Goal: Information Seeking & Learning: Check status

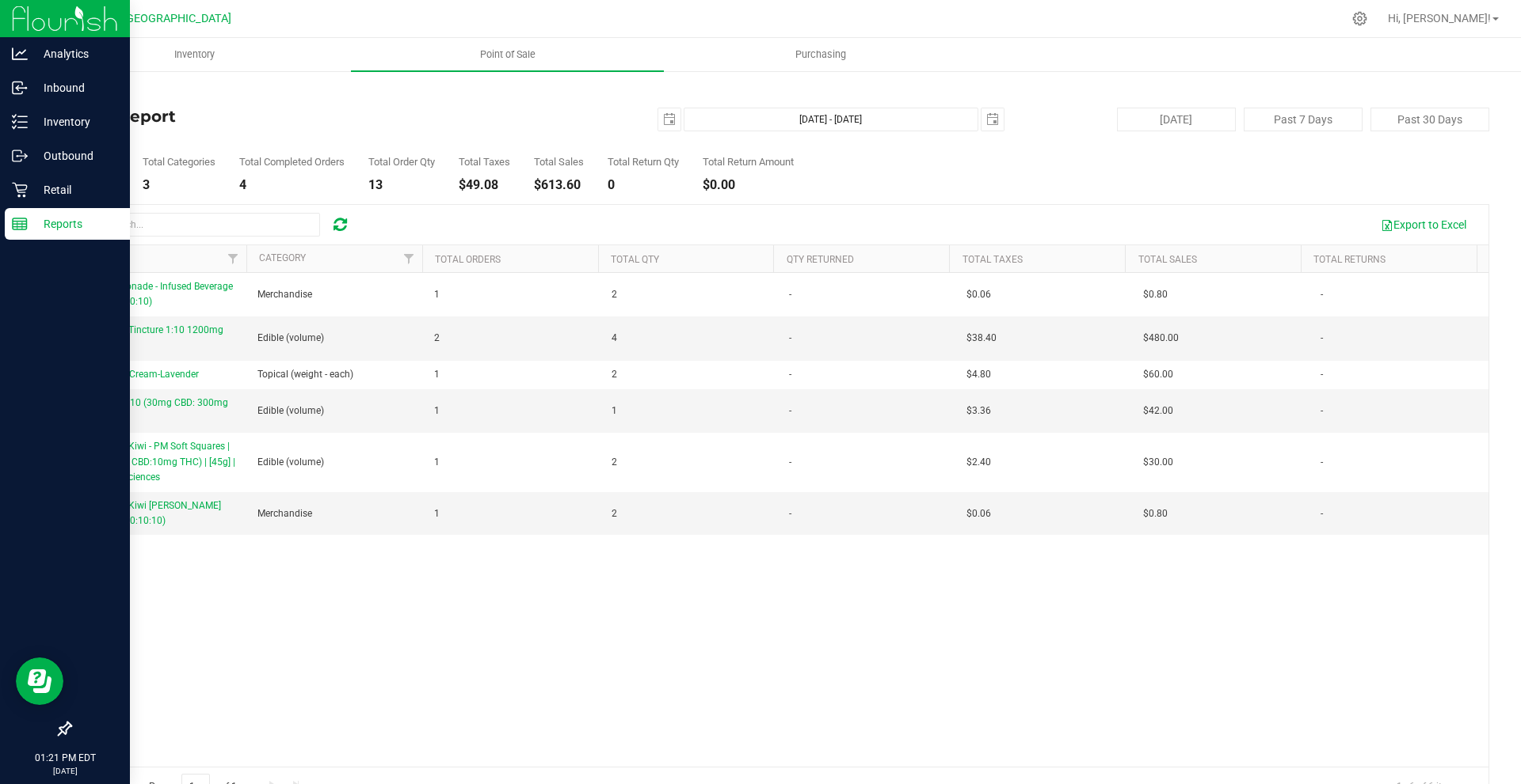
click at [56, 235] on div "Reports" at bounding box center [67, 224] width 125 height 32
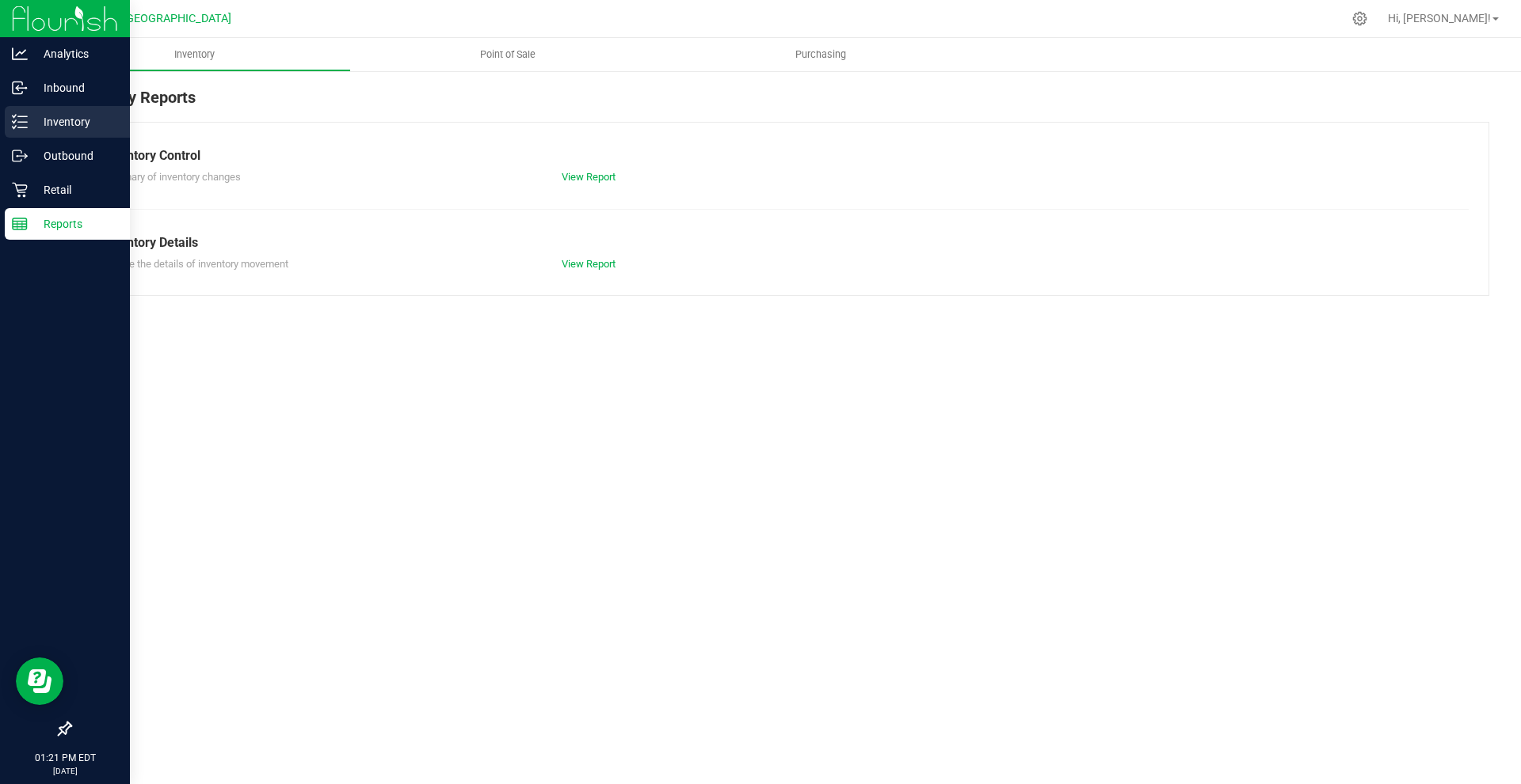
click at [67, 126] on p "Inventory" at bounding box center [74, 122] width 95 height 19
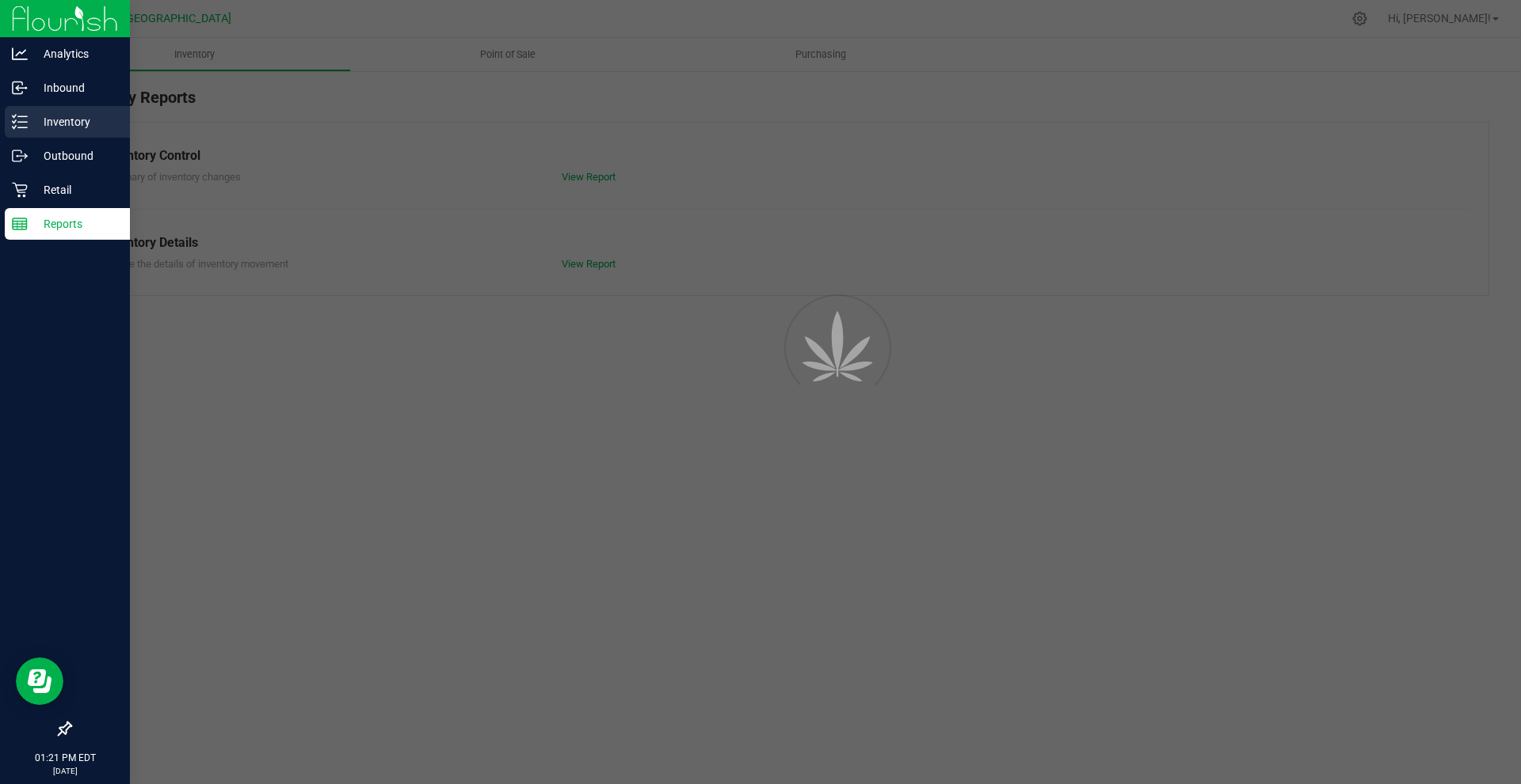
click at [68, 125] on p "Inventory" at bounding box center [74, 122] width 95 height 19
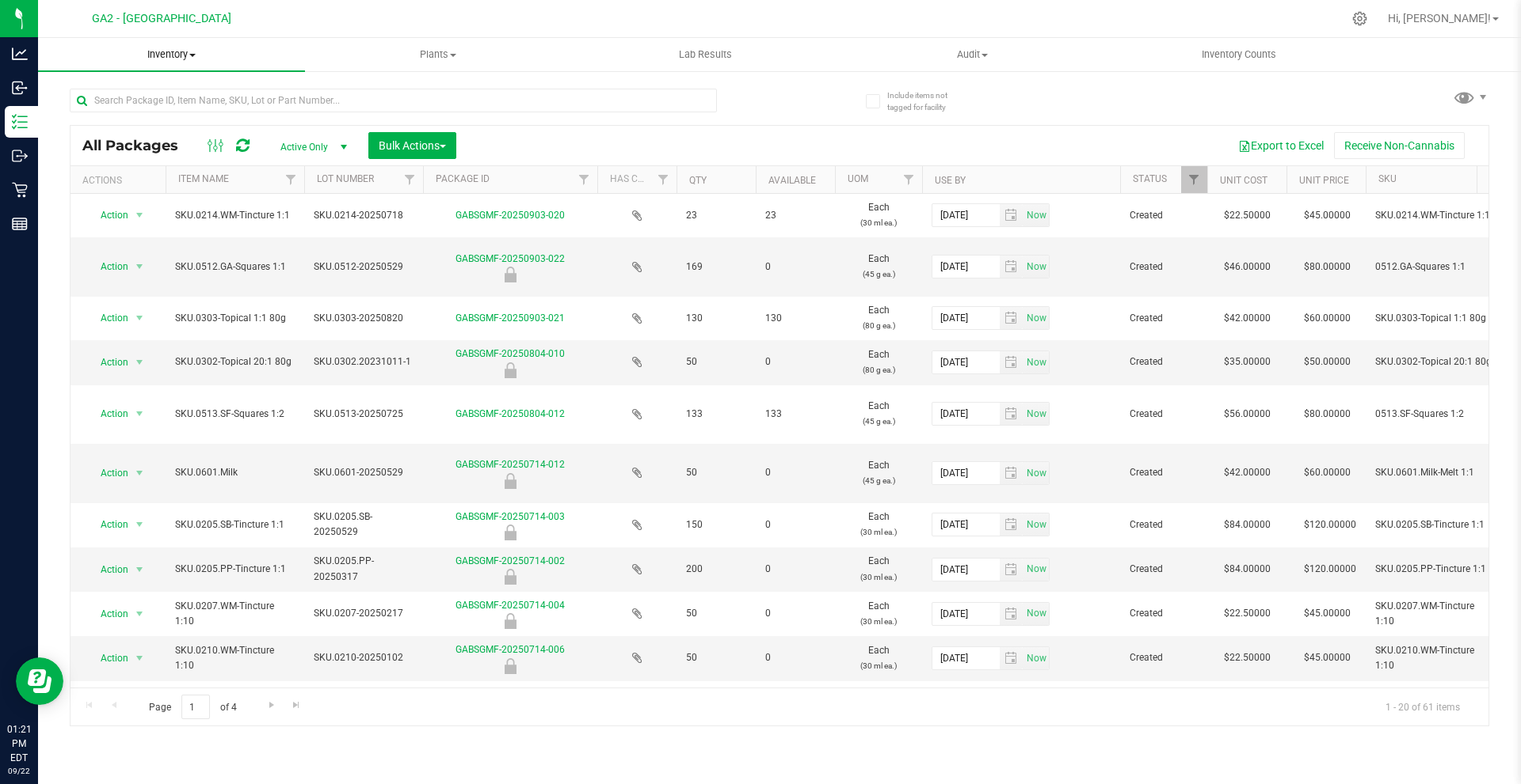
click at [174, 47] on uib-tab-heading "Inventory All packages All inventory Waste log Create inventory" at bounding box center [171, 54] width 267 height 33
click at [137, 98] on span "All packages" at bounding box center [91, 95] width 108 height 13
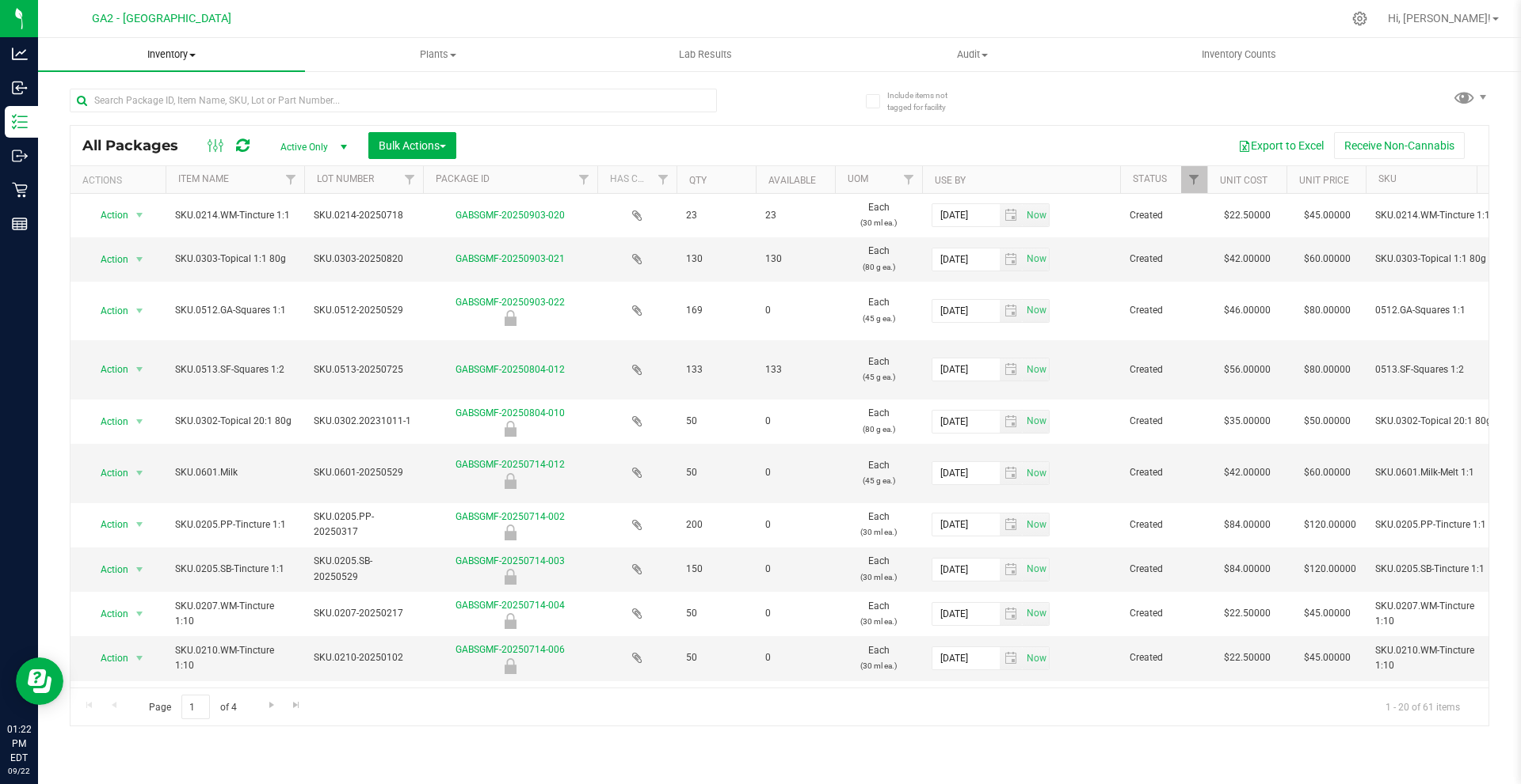
click at [182, 54] on span "Inventory" at bounding box center [171, 55] width 267 height 14
click at [1226, 58] on span "Inventory Counts" at bounding box center [1238, 55] width 118 height 14
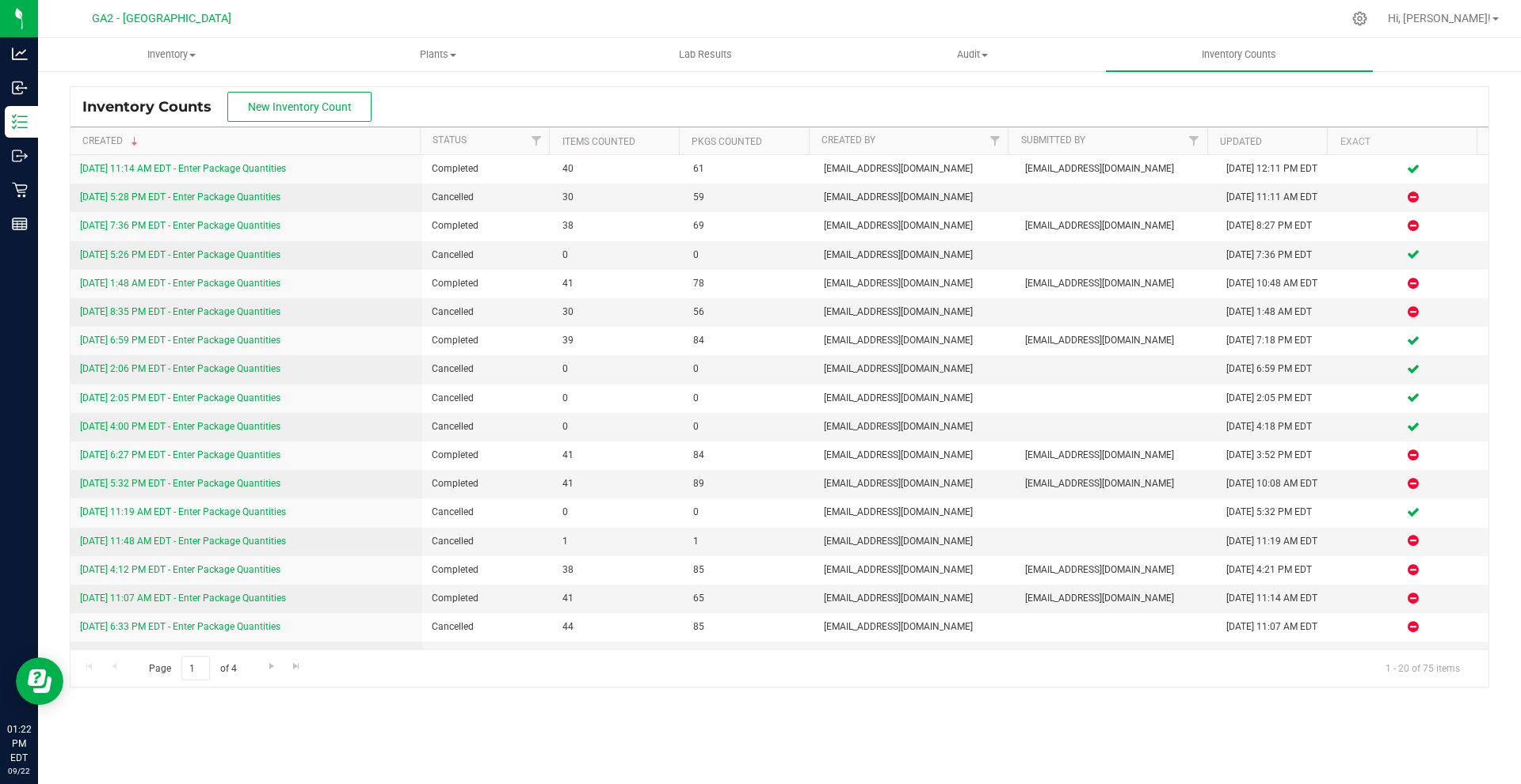
click at [364, 137] on th "Created" at bounding box center [245, 141] width 349 height 27
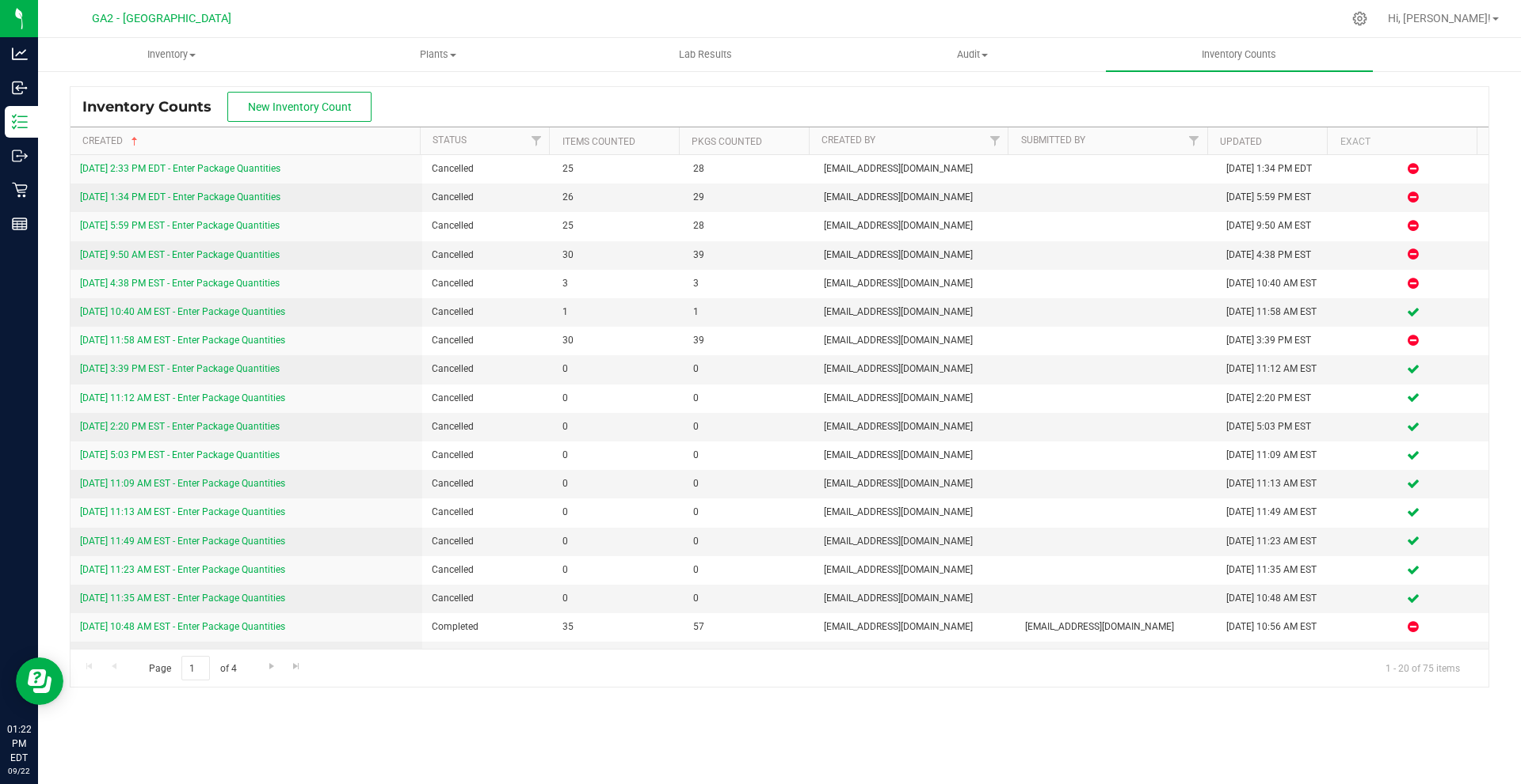
click at [258, 139] on th "Created" at bounding box center [245, 141] width 349 height 27
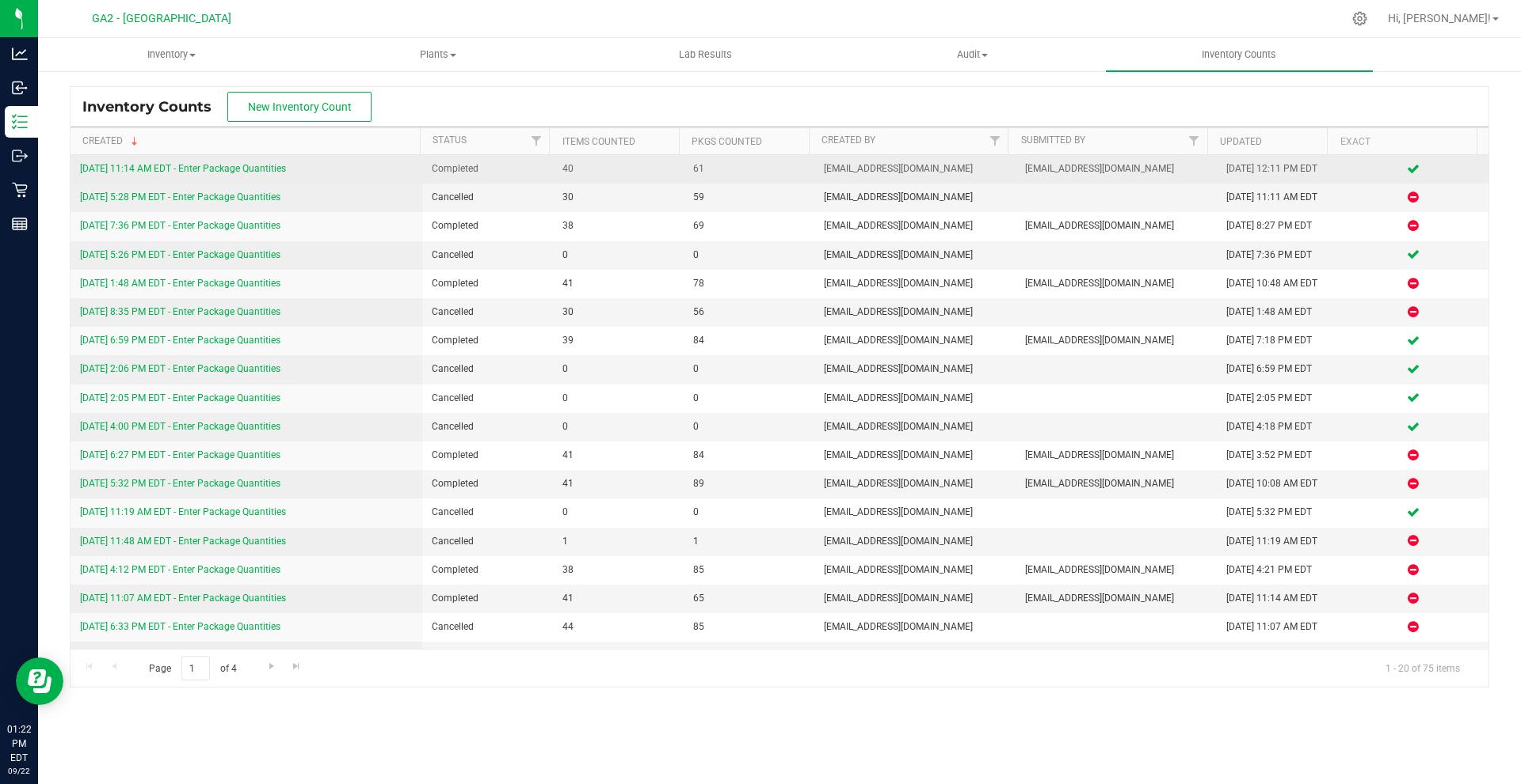
click at [259, 163] on link "[DATE] 11:14 AM EDT - Enter Package Quantities" at bounding box center [182, 168] width 206 height 11
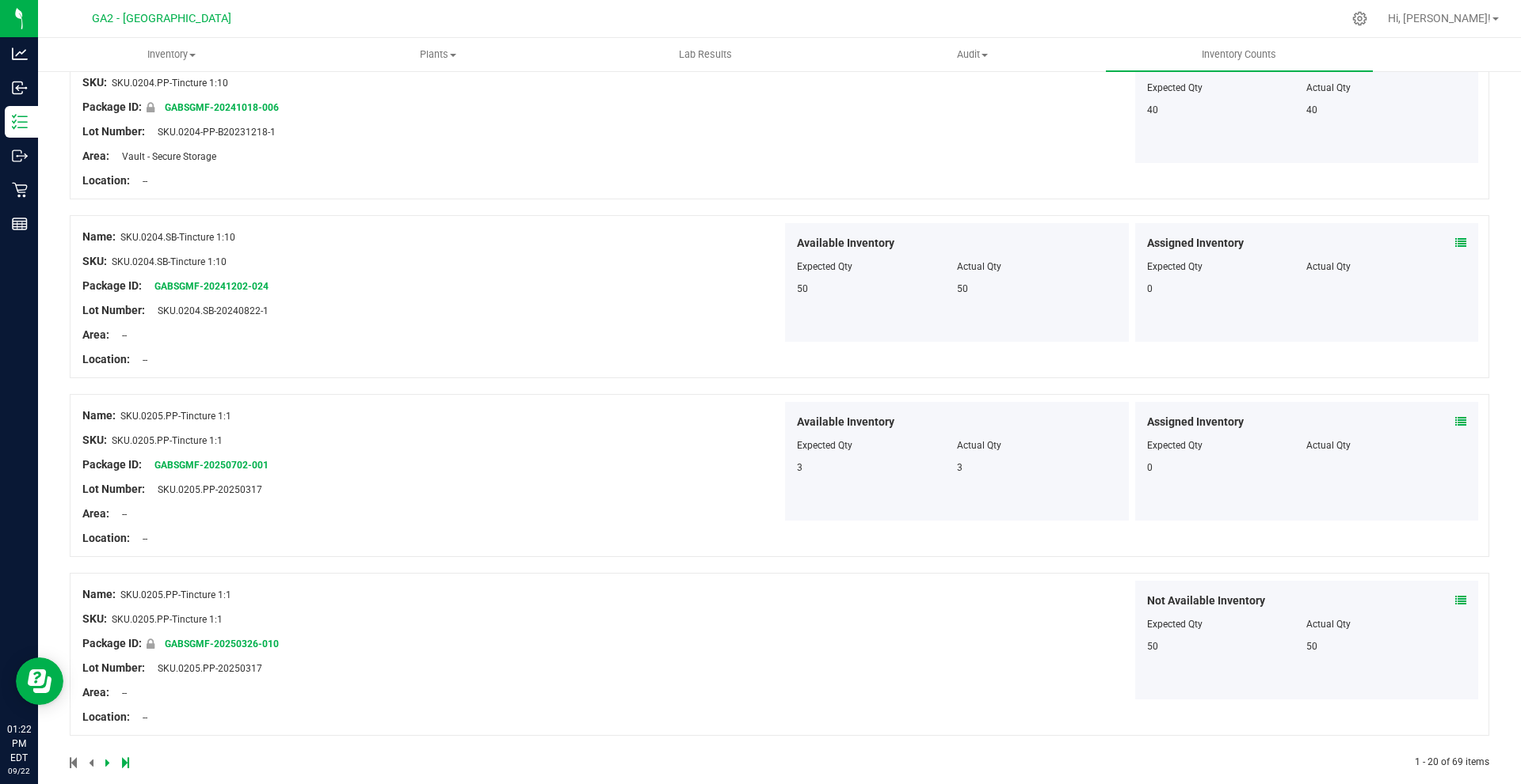
scroll to position [3072, 0]
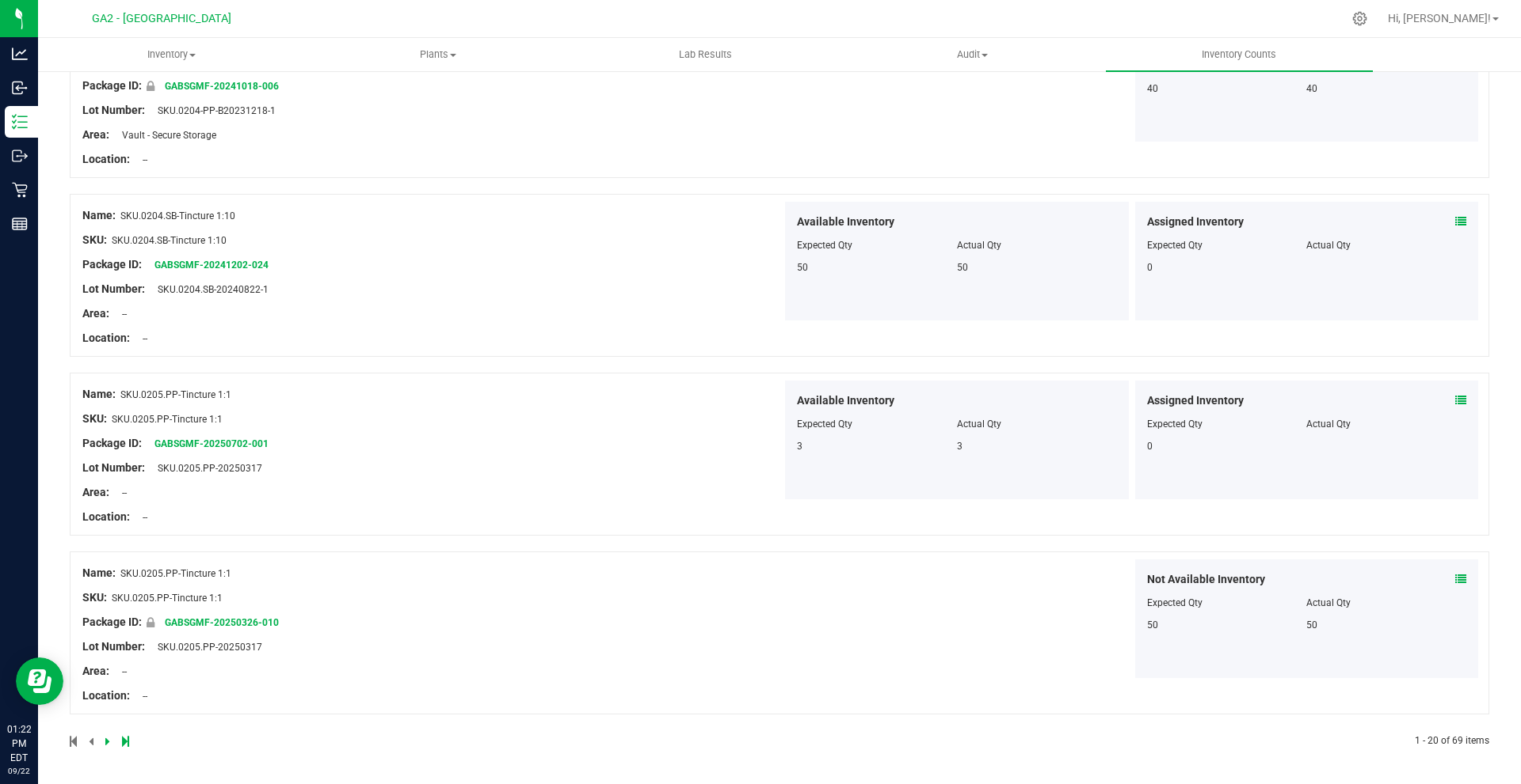
click at [105, 743] on icon at bounding box center [107, 742] width 5 height 9
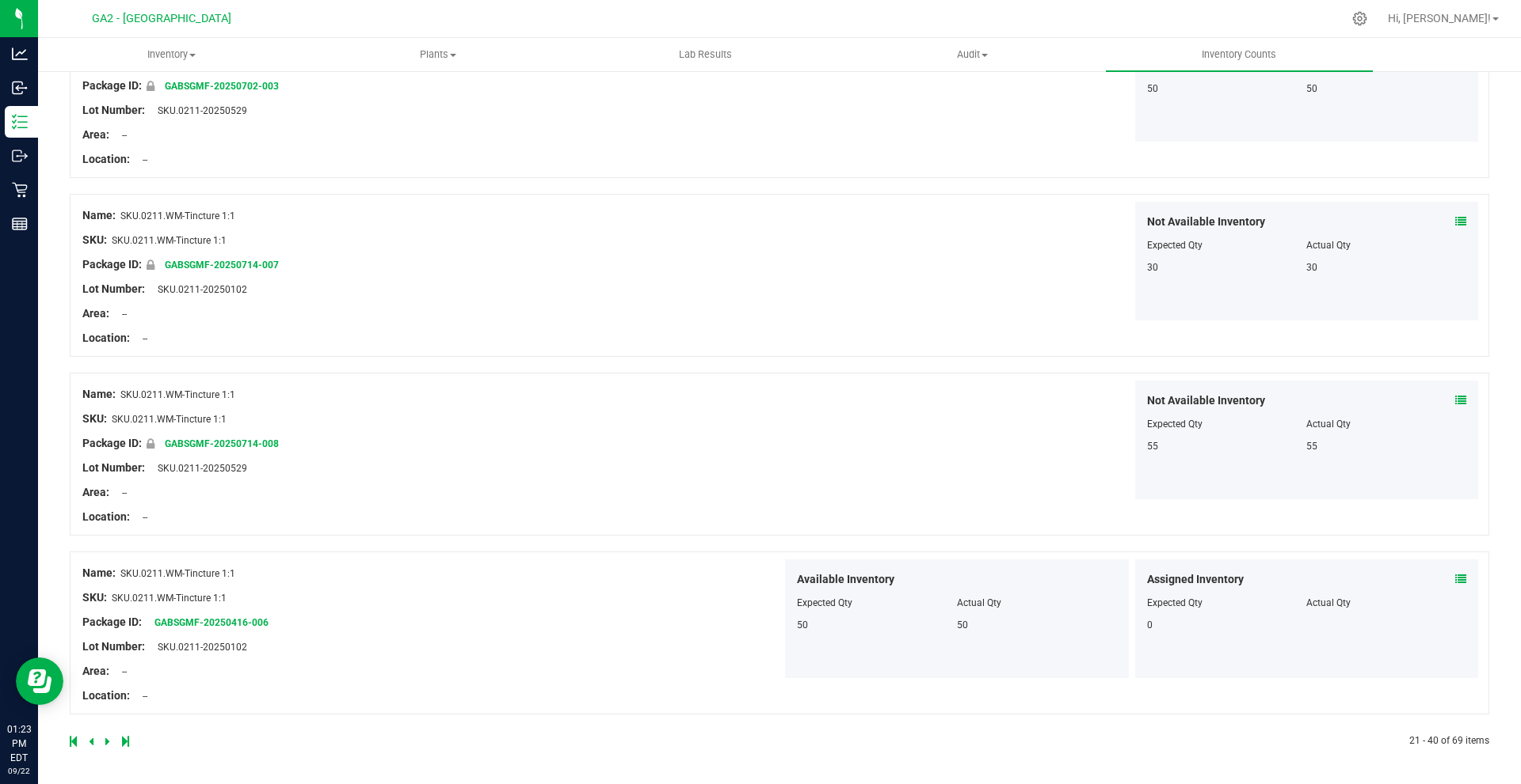
click at [105, 737] on icon at bounding box center [107, 742] width 5 height 9
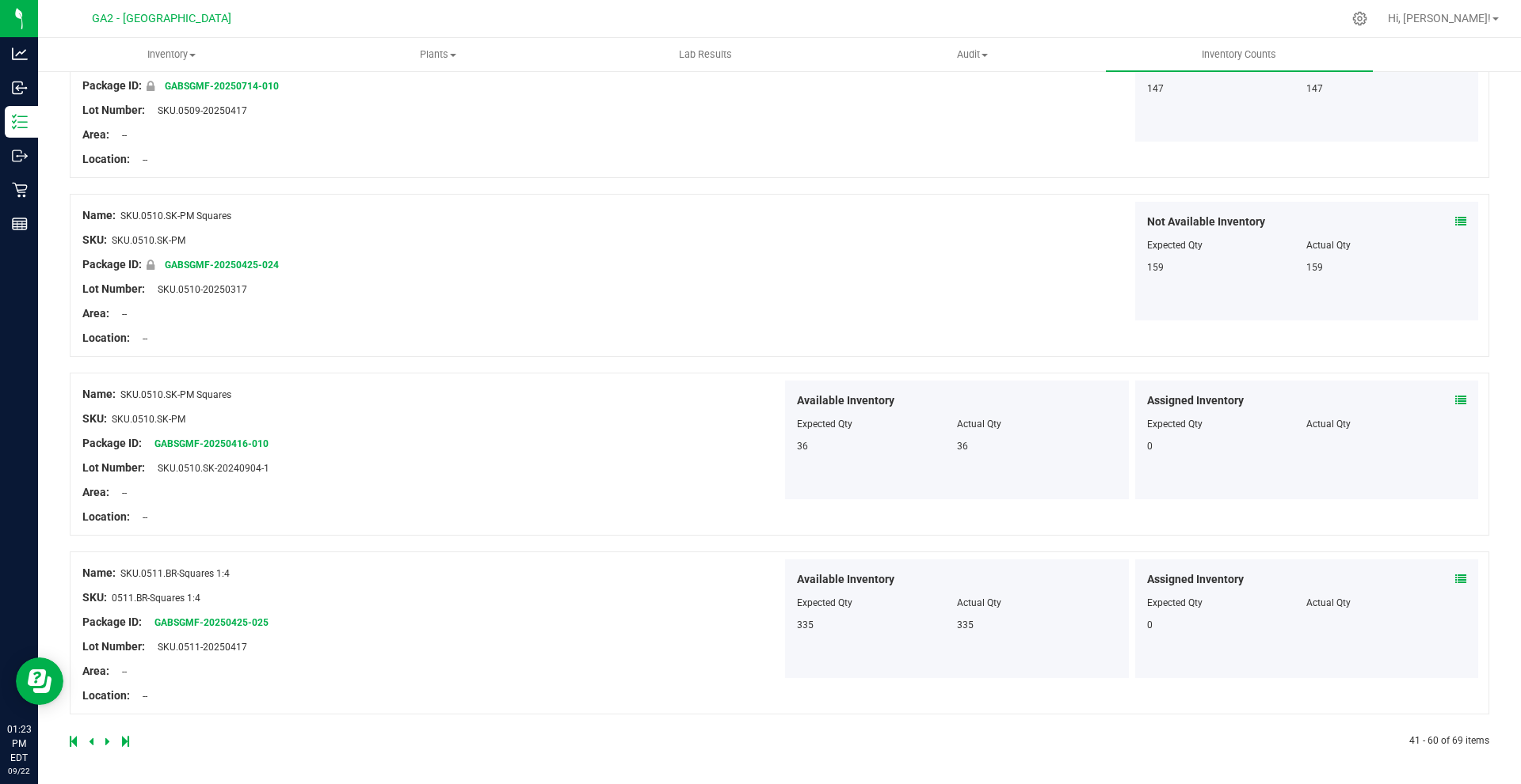
click at [107, 744] on icon at bounding box center [107, 742] width 5 height 9
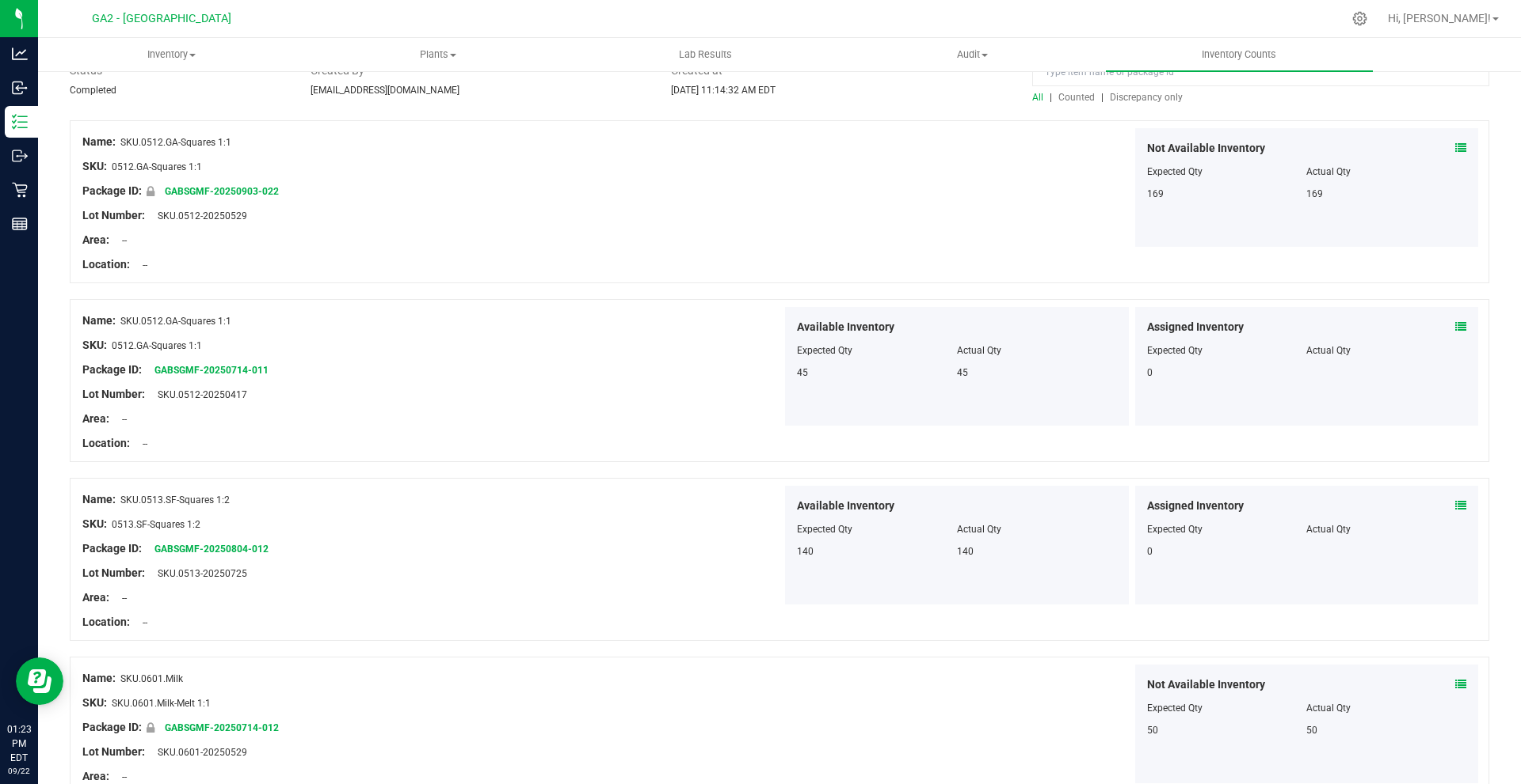
scroll to position [0, 0]
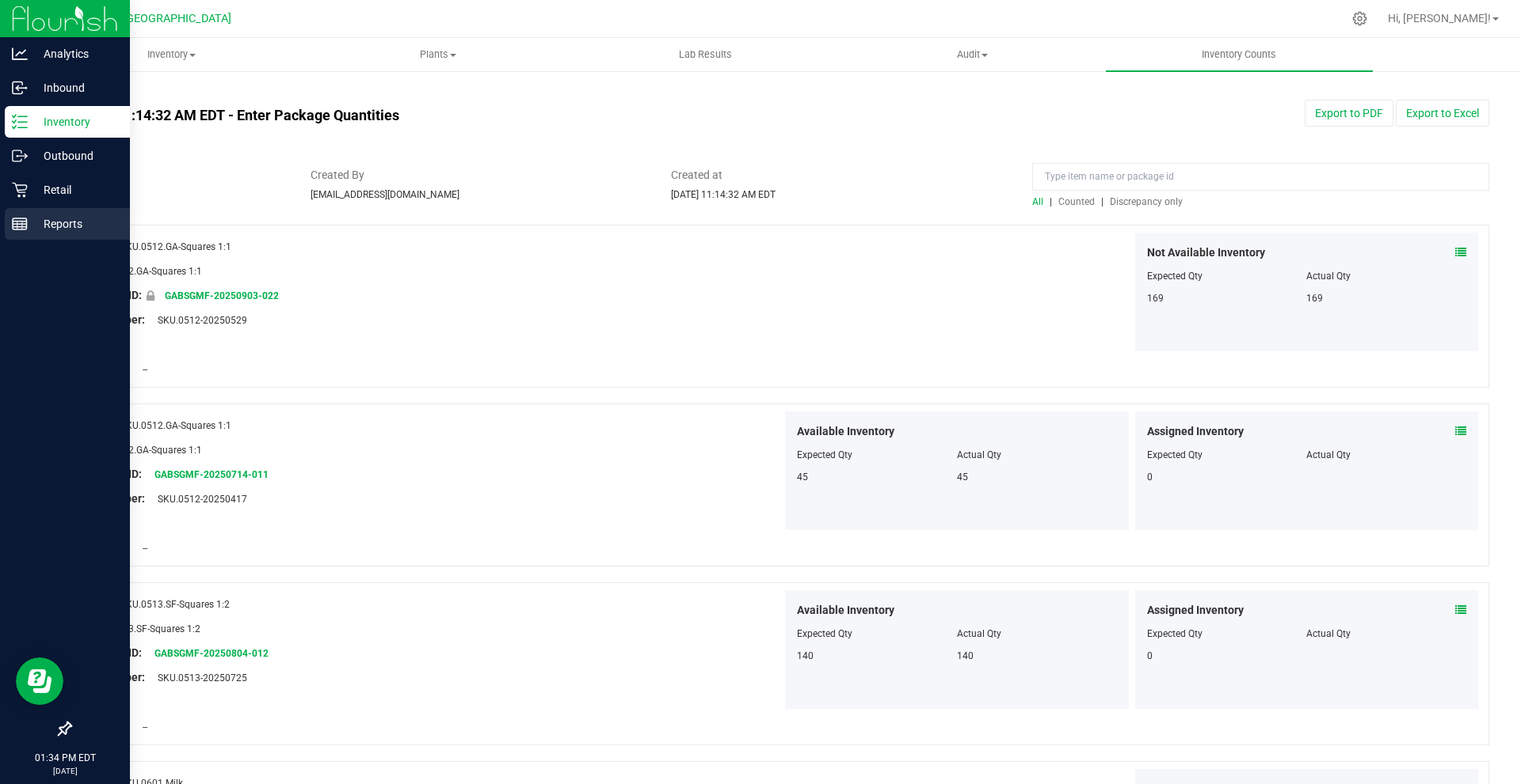
click at [17, 235] on div "Reports" at bounding box center [67, 224] width 125 height 32
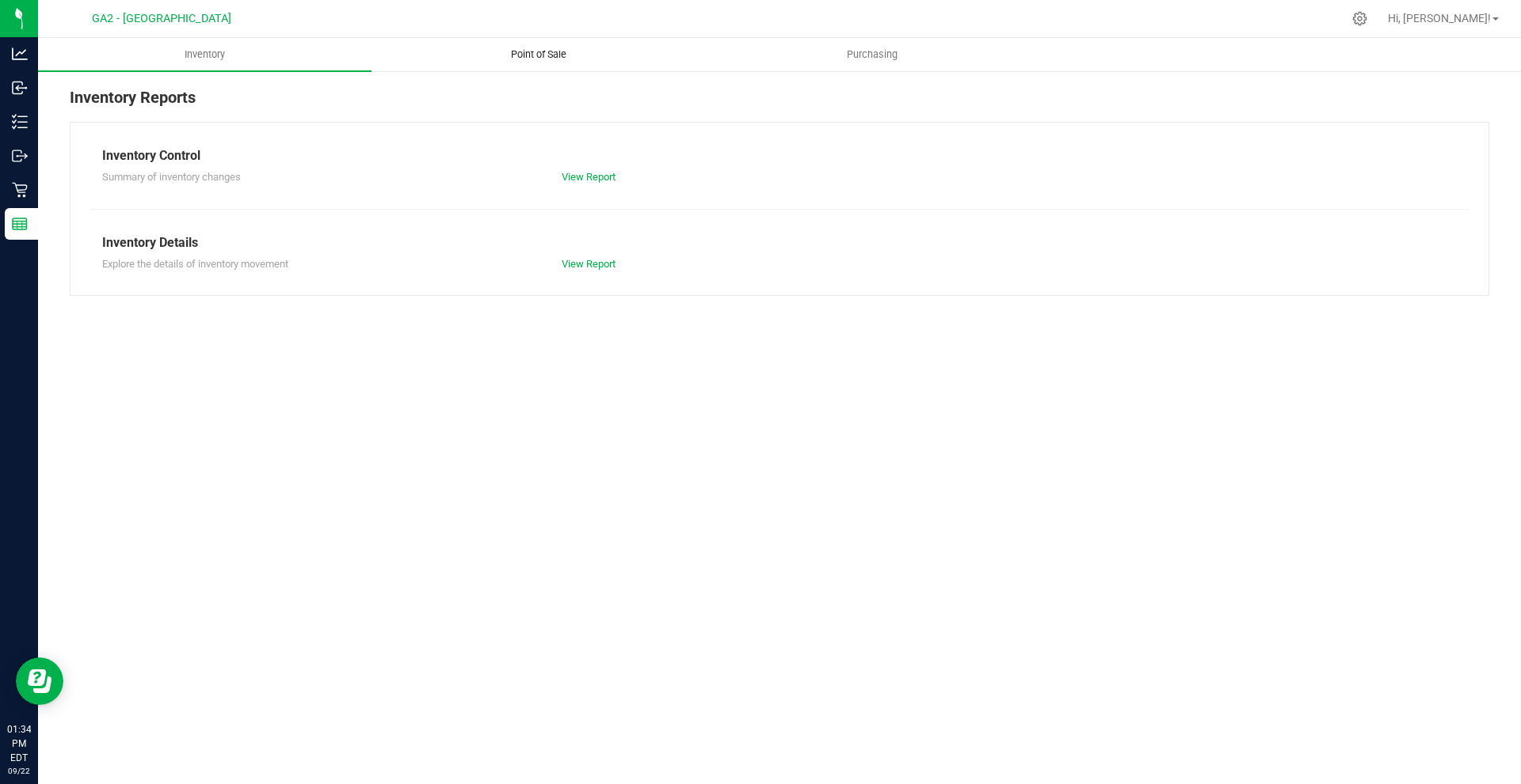
drag, startPoint x: 537, startPoint y: 83, endPoint x: 529, endPoint y: 64, distance: 20.6
click at [531, 67] on reports "Inventory Point of Sale Purchasing Inventory Reports Inventory Control Summary …" at bounding box center [779, 174] width 1482 height 274
click at [529, 63] on uib-tab-heading "Point of Sale" at bounding box center [538, 55] width 332 height 32
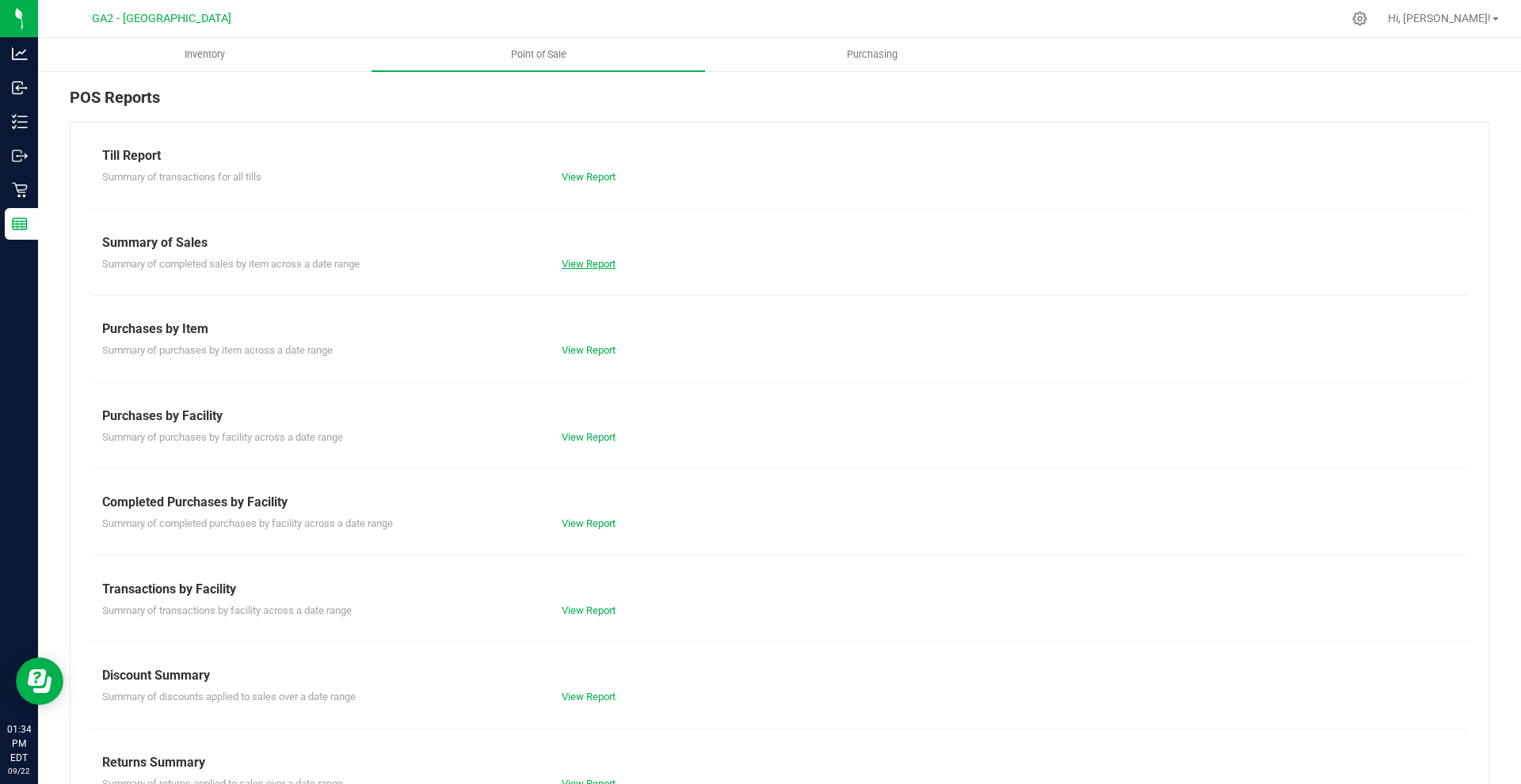
click at [594, 261] on link "View Report" at bounding box center [588, 263] width 54 height 12
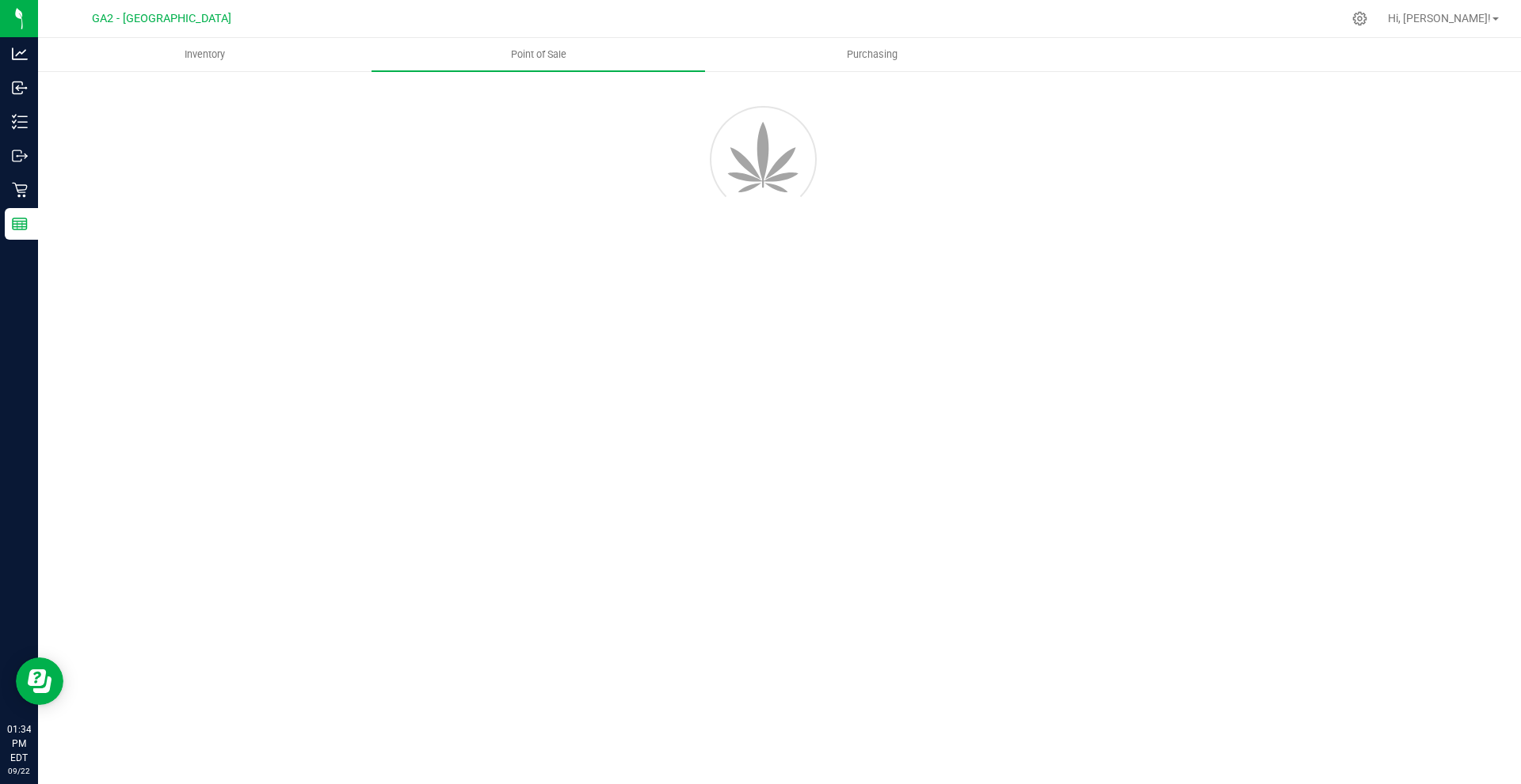
click at [734, 105] on div at bounding box center [779, 157] width 1443 height 143
click at [727, 61] on uib-tab-heading "Purchasing" at bounding box center [871, 55] width 332 height 32
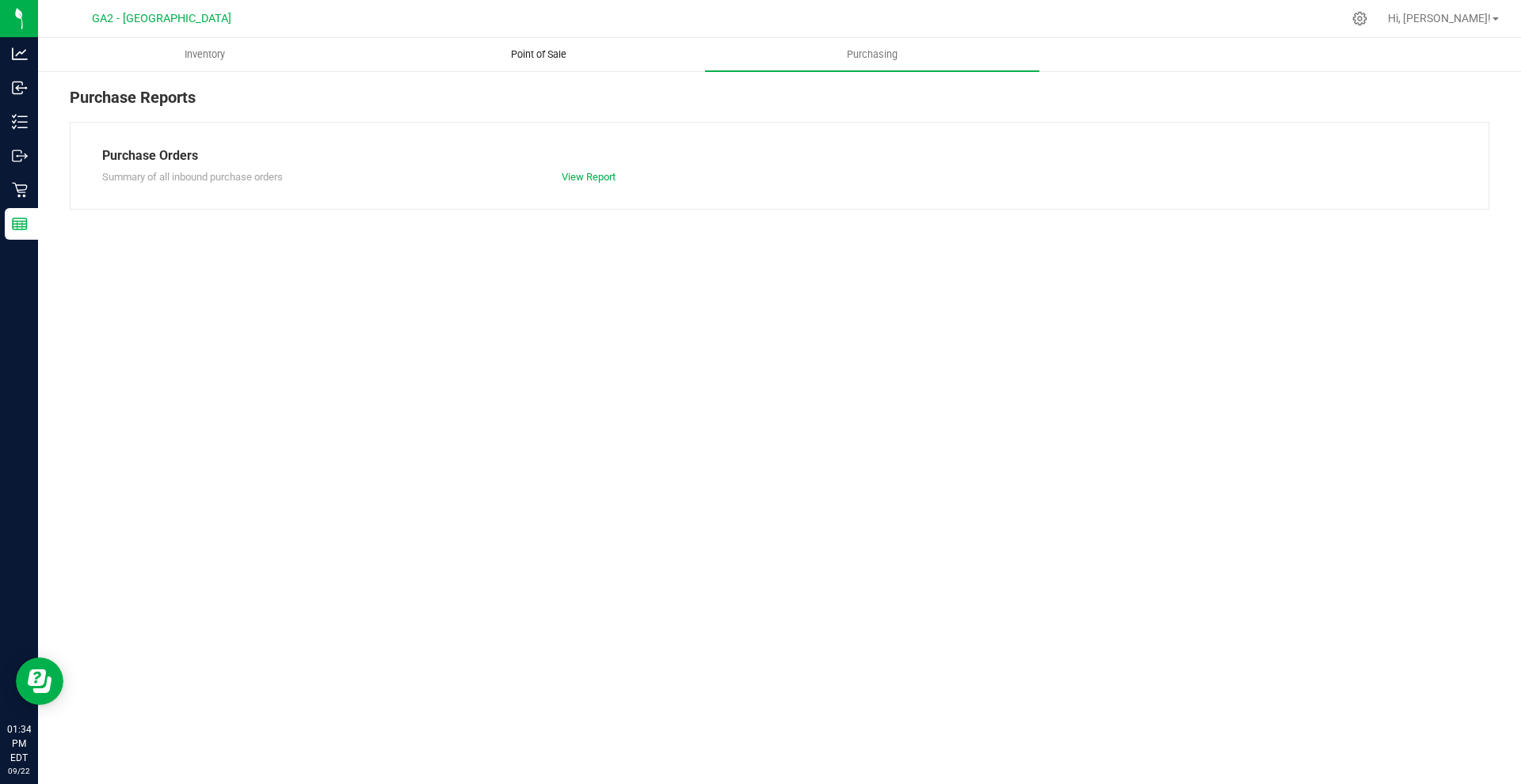
click at [692, 63] on uib-tab-heading "Point of Sale" at bounding box center [538, 55] width 332 height 32
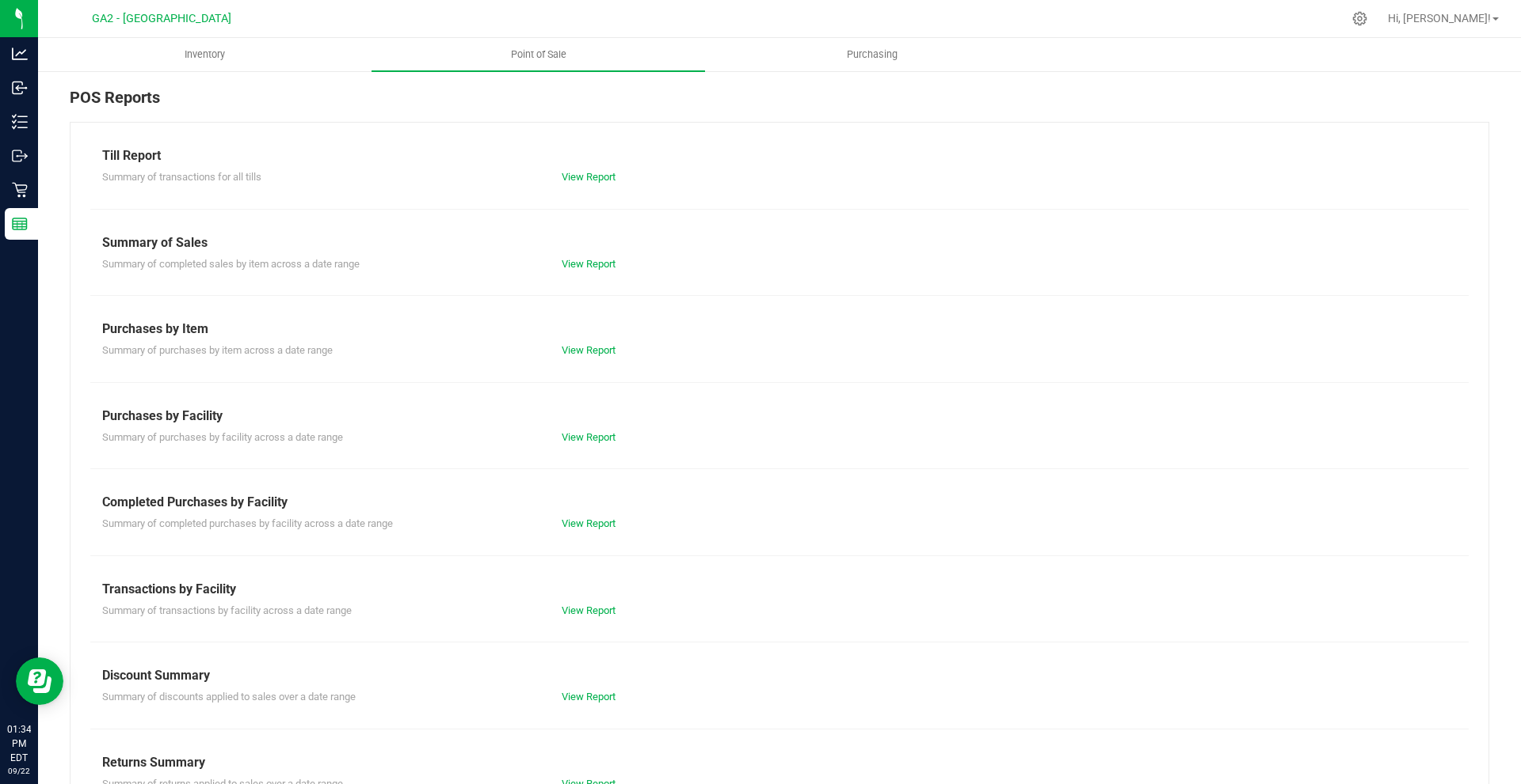
click at [632, 93] on div "POS Reports" at bounding box center [779, 103] width 1419 height 37
click at [574, 258] on link "View Report" at bounding box center [588, 263] width 54 height 12
